Goal: Transaction & Acquisition: Purchase product/service

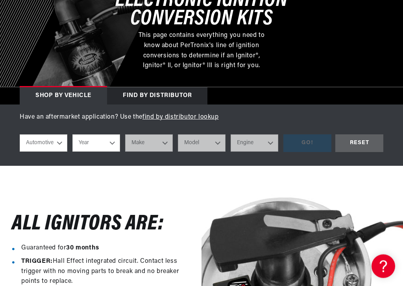
scroll to position [168, 0]
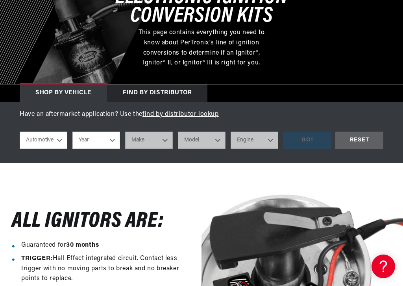
click at [111, 138] on select "Year 2022 2021 2020 2019 2018 2017 2016 2015 2014 2013 2012 2011 2010 2009 2008…" at bounding box center [96, 140] width 48 height 17
select select "1973"
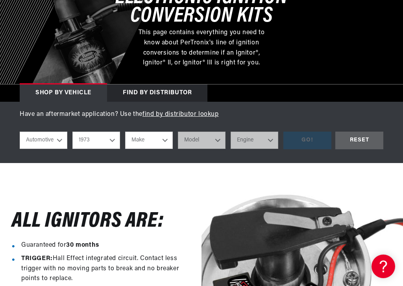
click at [160, 137] on select "Make Alfa Romeo American Motors Aston Martin Audi Austin Avanti Bentley BMW Bui…" at bounding box center [149, 140] width 48 height 17
select select "Chevrolet"
click at [215, 135] on select "Model Bel Air Blazer C10 Pickup C10 Suburban C20 Pickup C20 Suburban C30 Pickup…" at bounding box center [202, 140] width 48 height 17
select select "Chevelle"
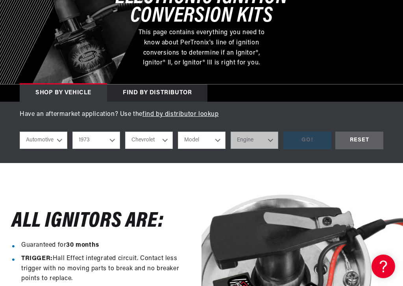
select select "Chevelle"
click at [270, 137] on select "Engine 3.2L 3.8L 4.6L 5.3L 5.4L 6.5L 250cid / 4.1L 305cid / 5.0L 307cid / 5.0L …" at bounding box center [255, 140] width 48 height 17
select select "454cid-7.4L"
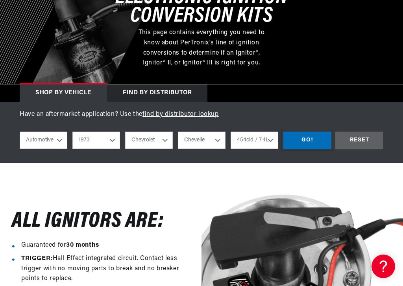
click at [313, 140] on div "GO!" at bounding box center [307, 141] width 48 height 18
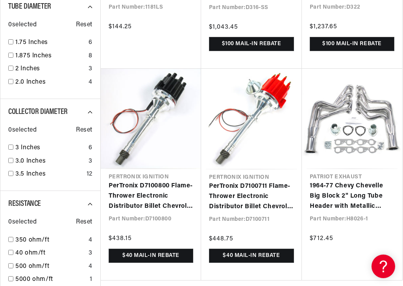
scroll to position [725, 0]
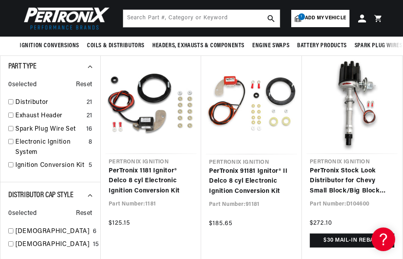
click at [153, 170] on link "PerTronix 1181 Ignitor® Delco 8 cyl Electronic Ignition Conversion Kit" at bounding box center [151, 181] width 85 height 30
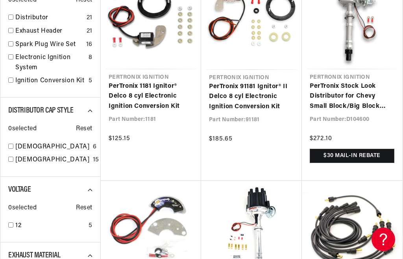
scroll to position [0, 664]
click at [257, 97] on link "PerTronix 91181 Ignitor® II Delco 8 cyl Electronic Ignition Conversion Kit" at bounding box center [251, 97] width 85 height 30
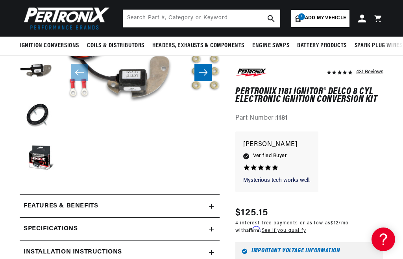
scroll to position [152, 0]
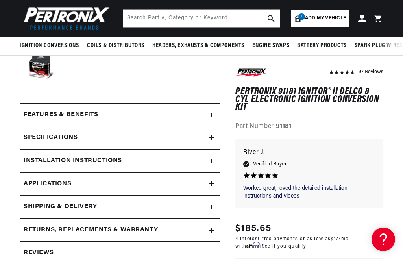
scroll to position [0, 664]
click at [77, 115] on h2 "Features & Benefits" at bounding box center [61, 115] width 74 height 10
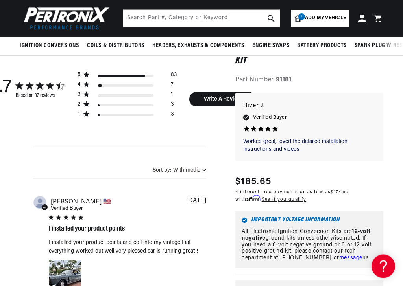
scroll to position [858, 0]
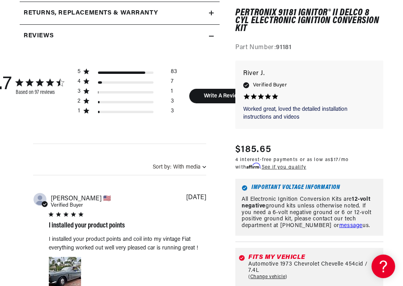
click at [91, 108] on div "1 3" at bounding box center [128, 113] width 100 height 10
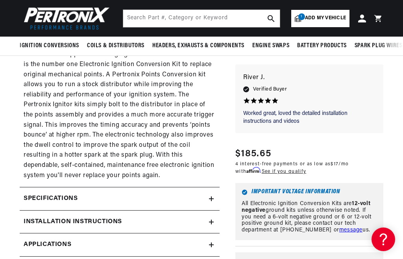
scroll to position [562, 0]
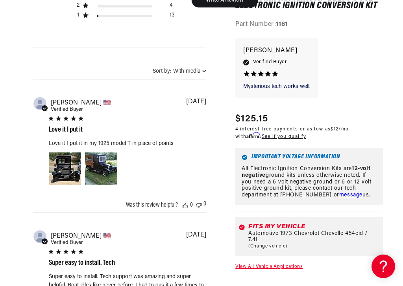
scroll to position [0, 332]
